Goal: Task Accomplishment & Management: Use online tool/utility

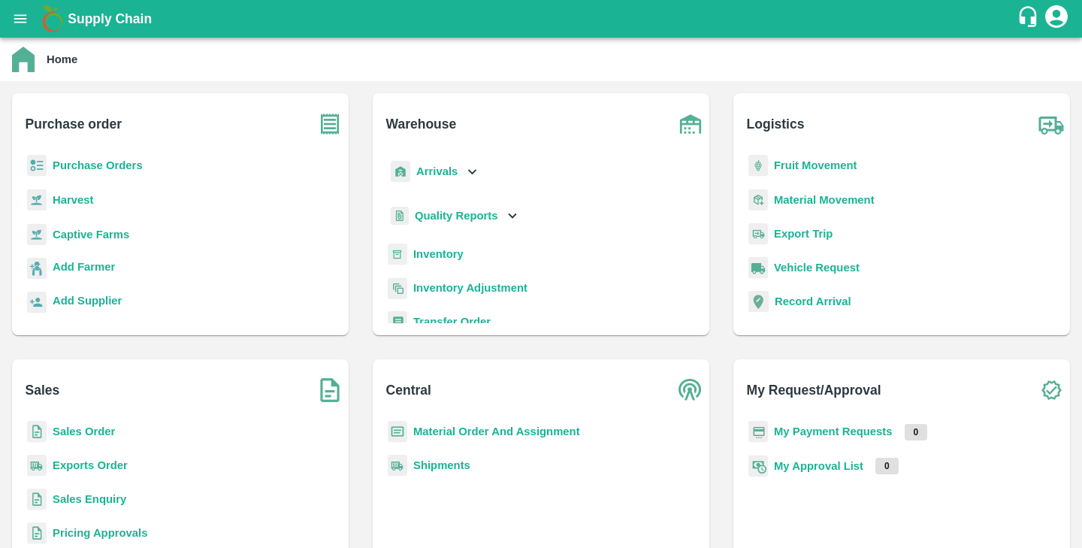
click at [91, 166] on b "Purchase Orders" at bounding box center [98, 165] width 90 height 12
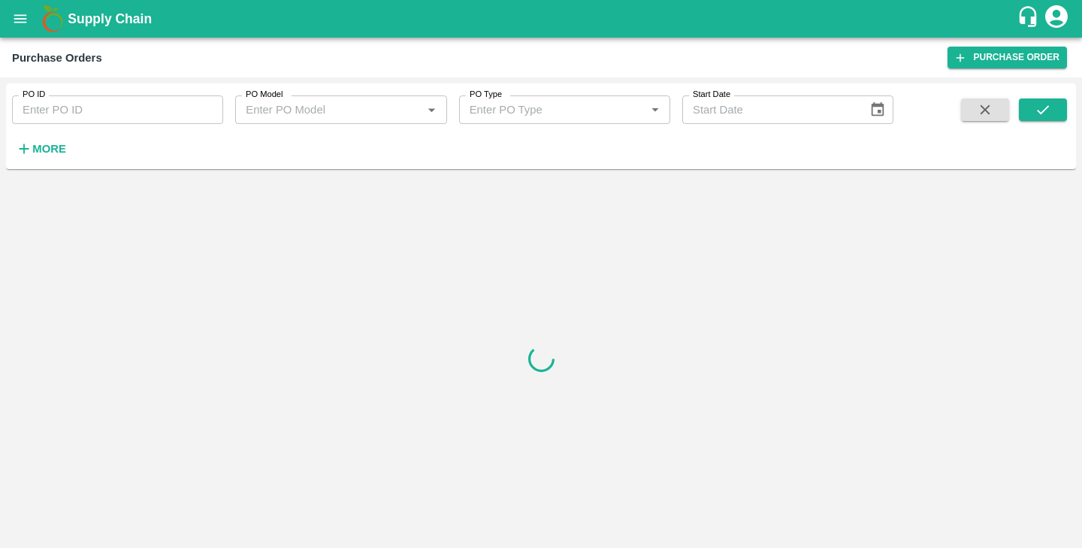
click at [62, 113] on input "PO ID" at bounding box center [117, 109] width 211 height 29
click at [86, 113] on input "PO ID" at bounding box center [117, 109] width 211 height 29
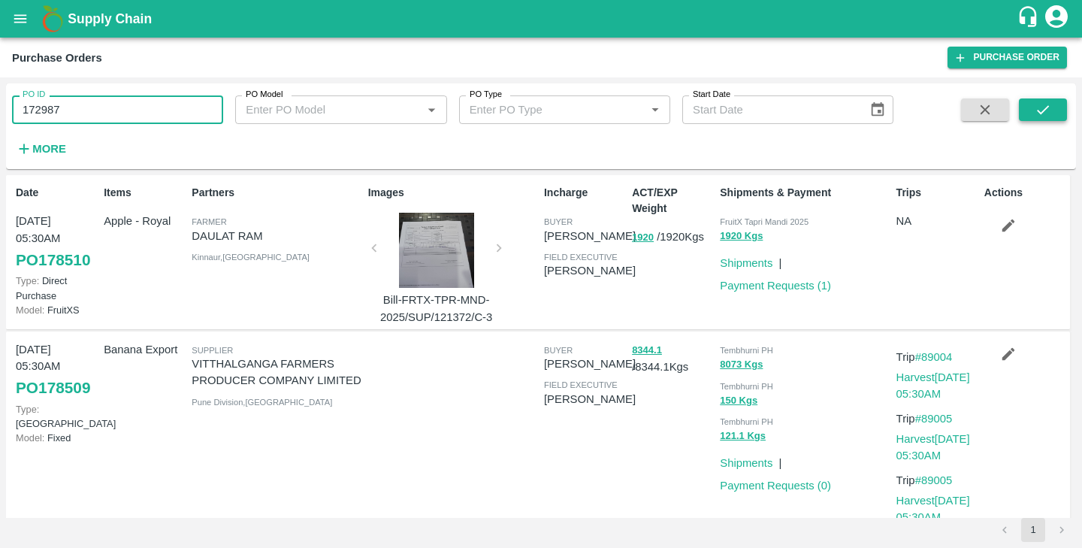
type input "172987"
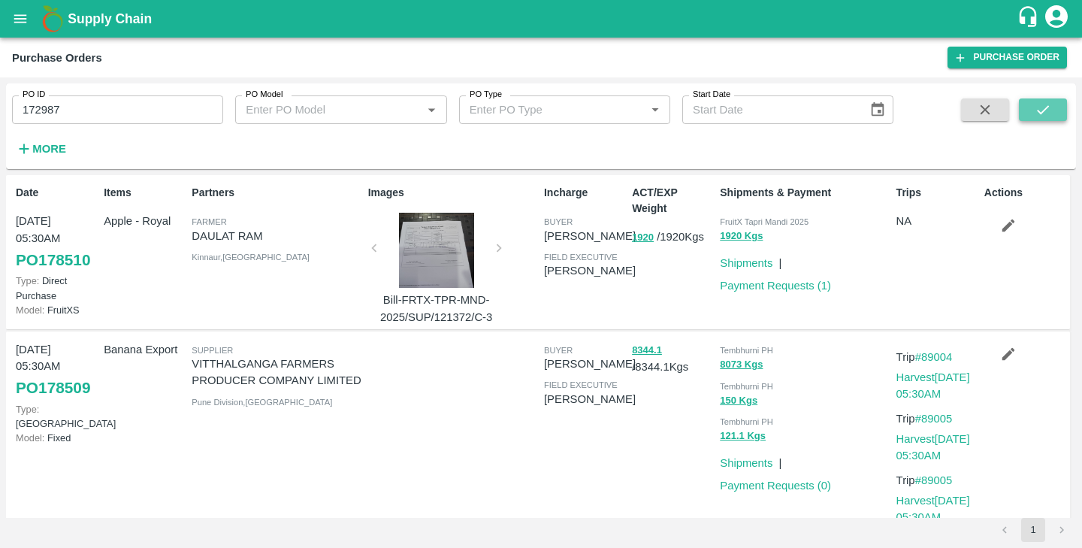
click at [1048, 109] on icon "submit" at bounding box center [1042, 109] width 17 height 17
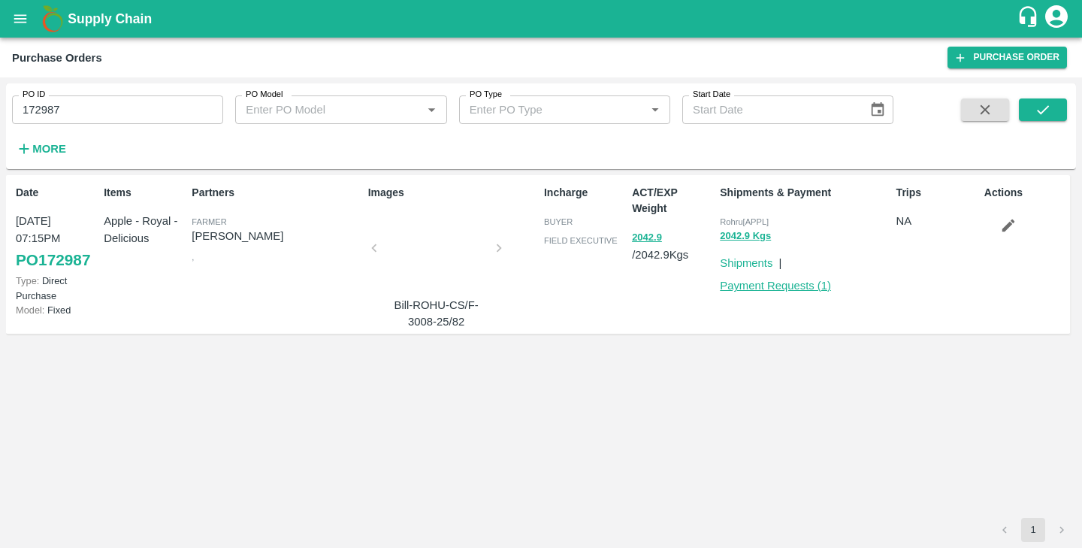
click at [758, 285] on link "Payment Requests ( 1 )" at bounding box center [775, 285] width 111 height 12
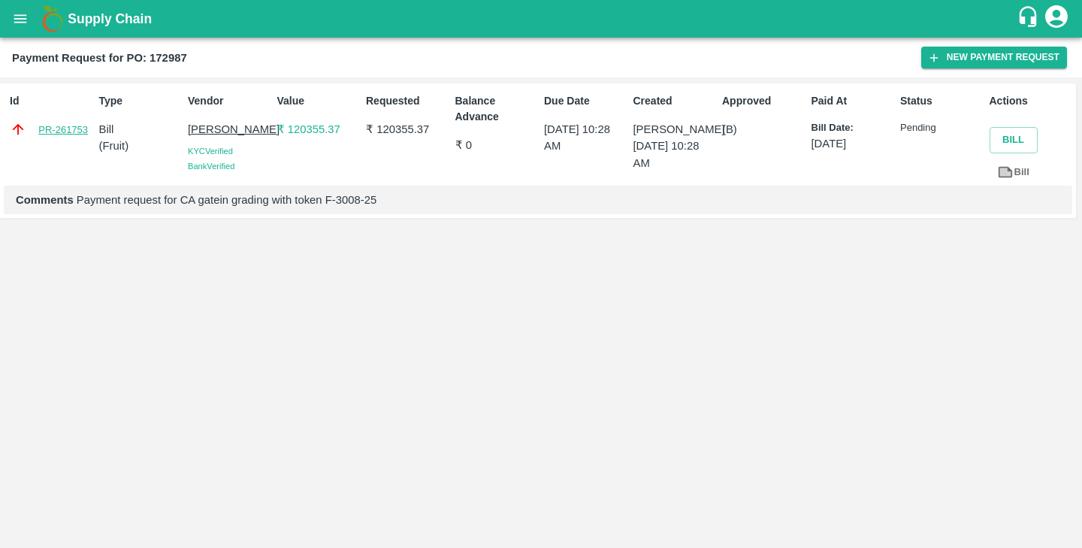
click at [49, 129] on link "PR-261753" at bounding box center [63, 129] width 50 height 15
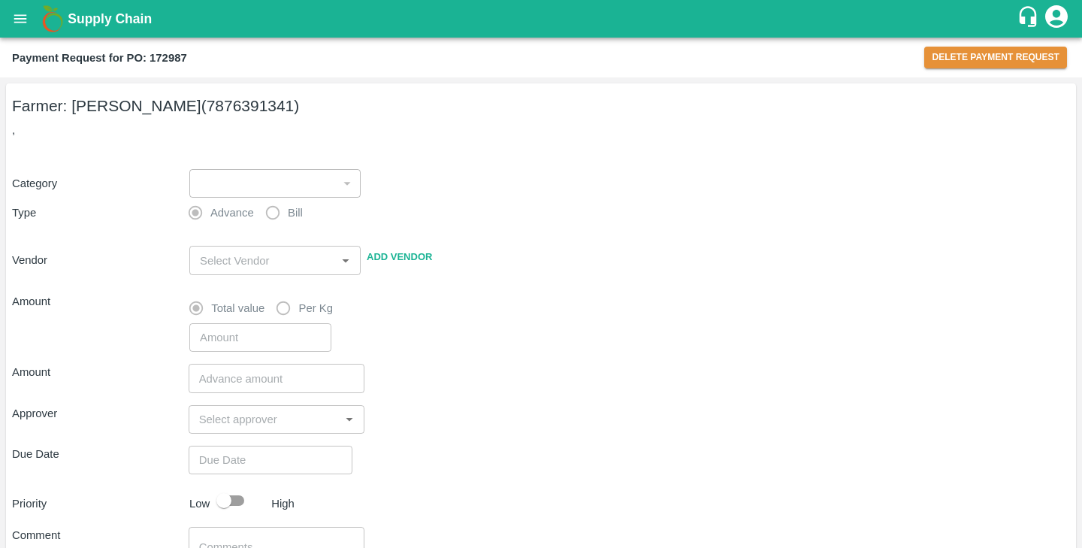
type input "1"
radio input "false"
radio input "true"
type input "[PERSON_NAME] - 7876391341(Farmer)"
click at [478, 161] on div "Category ​ ​ Type Advance Bill Vendor ​ Add Vendor Amount Total value Per Kg ​" at bounding box center [540, 251] width 1057 height 201
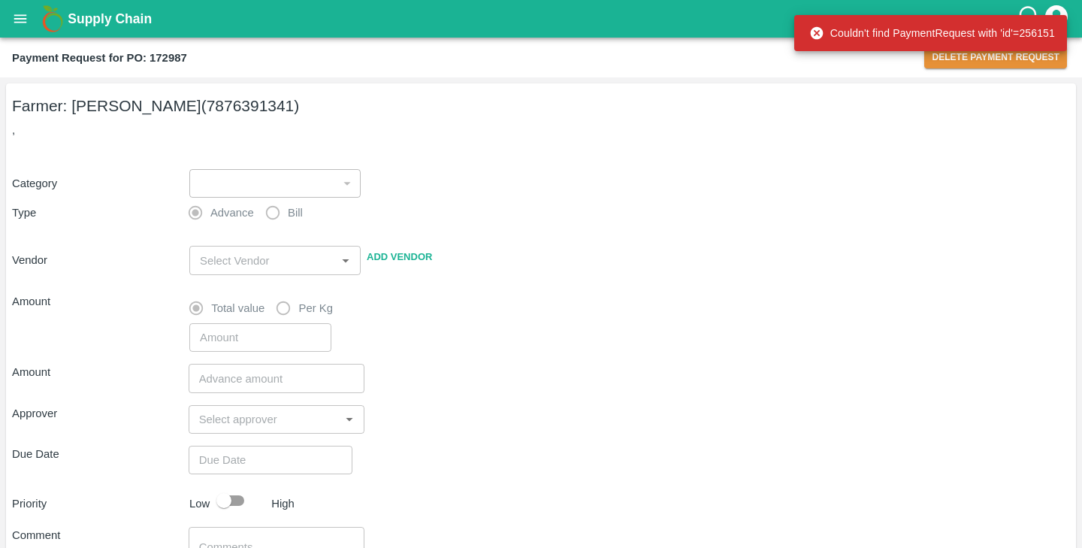
click at [459, 200] on div "Category ​ ​ Type Advance Bill Vendor ​ Add Vendor Amount Total value Per Kg ​" at bounding box center [540, 251] width 1057 height 201
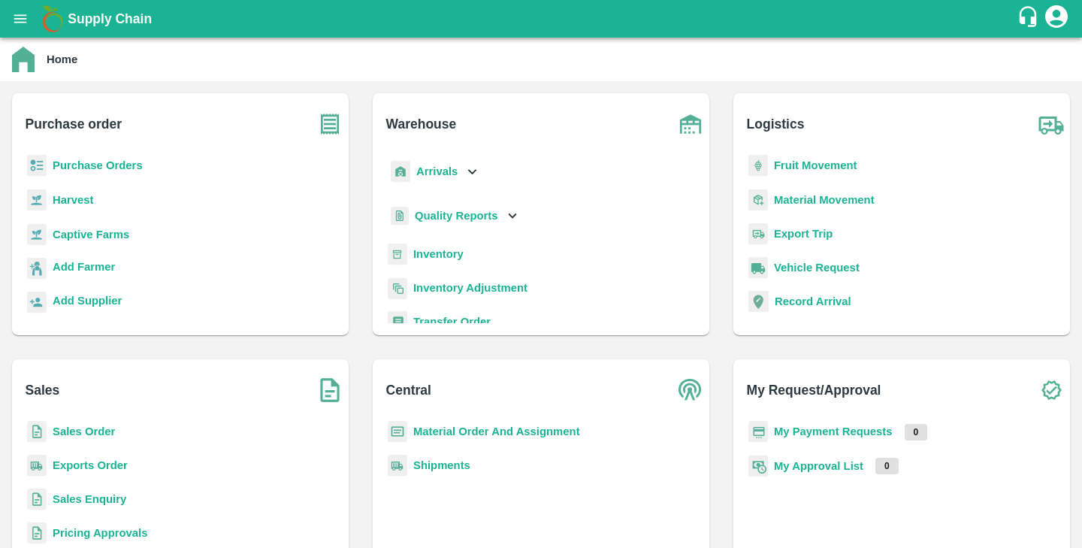
click at [87, 164] on b "Purchase Orders" at bounding box center [98, 165] width 90 height 12
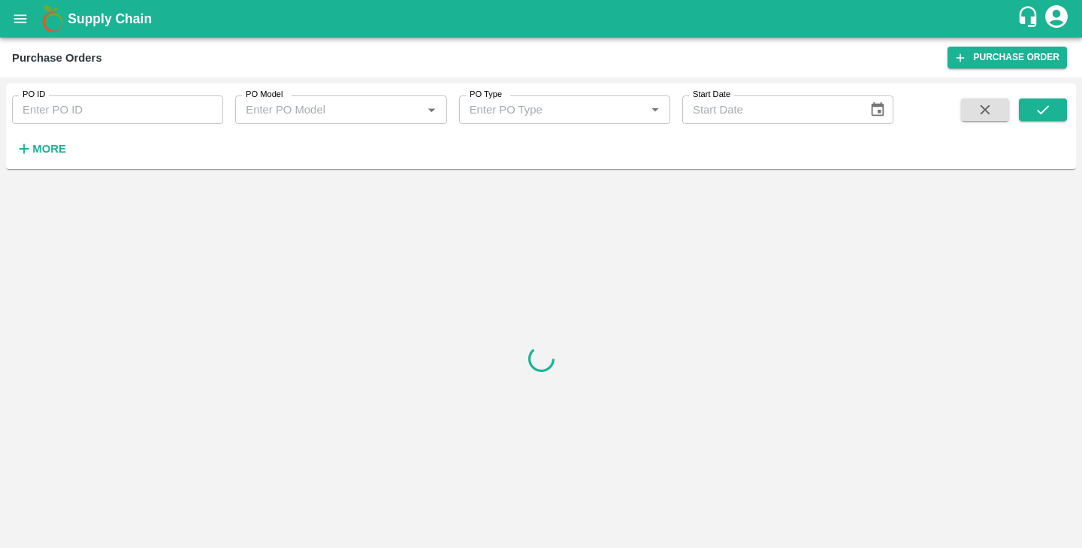
click at [86, 113] on input "PO ID" at bounding box center [117, 109] width 211 height 29
paste input "172987"
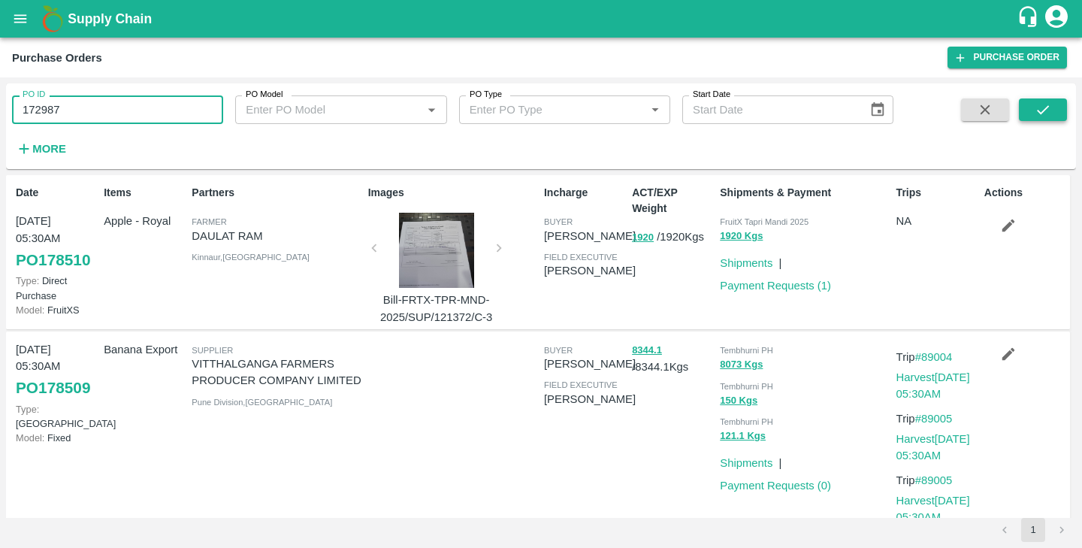
type input "172987"
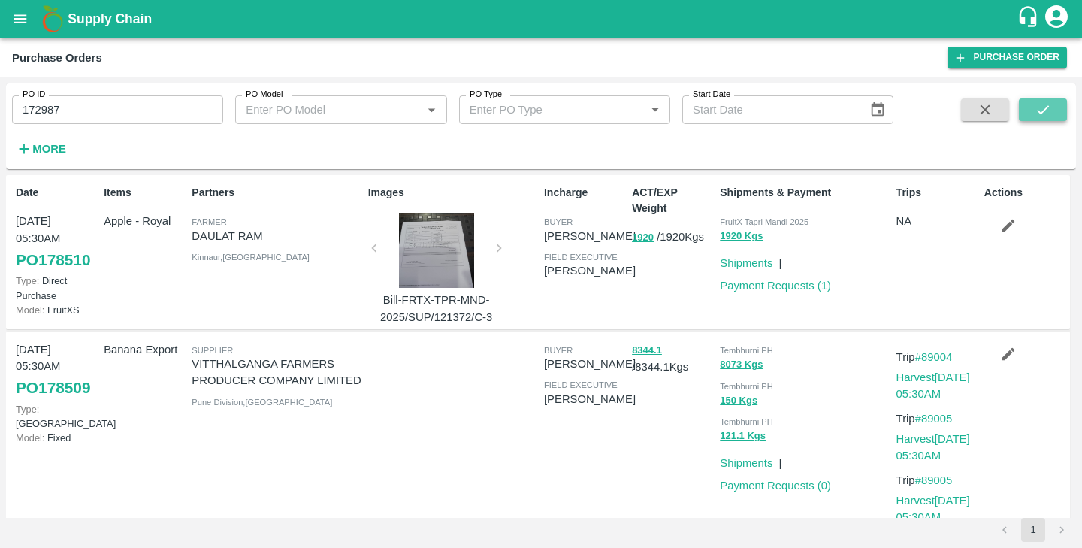
click at [1037, 112] on icon "submit" at bounding box center [1042, 109] width 17 height 17
click at [1028, 113] on button "submit" at bounding box center [1042, 109] width 48 height 23
click at [382, 154] on div "PO ID 172987 PO ID PO Model PO Model   * PO Type PO Type   * Start Date Start D…" at bounding box center [446, 122] width 893 height 78
click at [584, 279] on p "Badavath Chakravarthi Naik" at bounding box center [590, 270] width 92 height 17
click at [722, 144] on div "PO ID 172987 PO ID PO Model PO Model   * PO Type PO Type   * Start Date Start D…" at bounding box center [446, 122] width 893 height 78
